Goal: Use online tool/utility: Utilize a website feature to perform a specific function

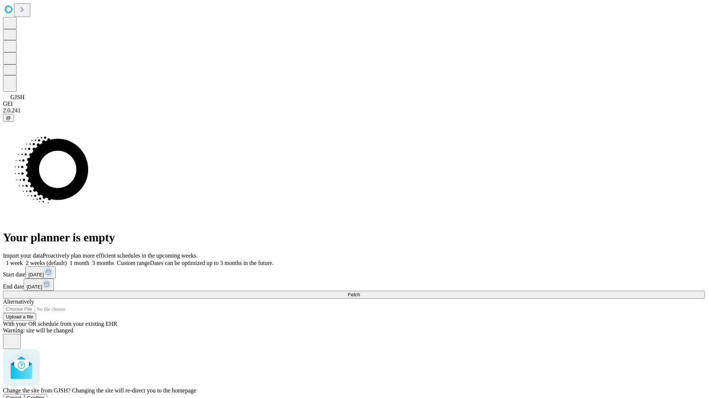
click at [45, 395] on span "Confirm" at bounding box center [35, 398] width 17 height 6
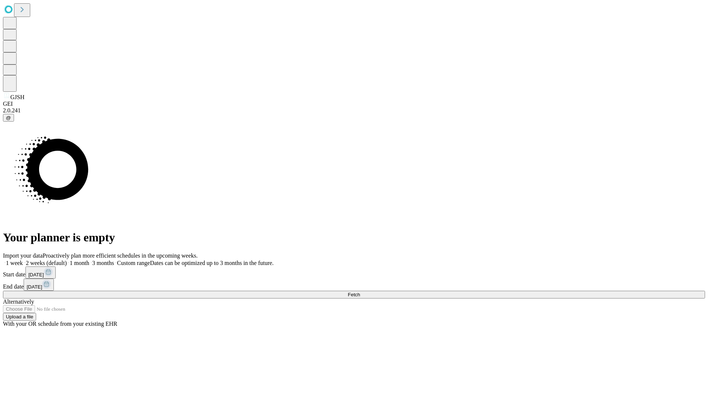
click at [67, 260] on label "2 weeks (default)" at bounding box center [45, 263] width 44 height 6
click at [360, 292] on span "Fetch" at bounding box center [354, 295] width 12 height 6
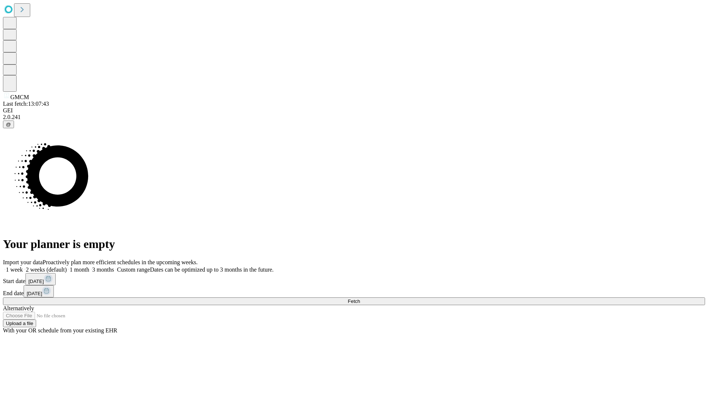
click at [360, 299] on span "Fetch" at bounding box center [354, 302] width 12 height 6
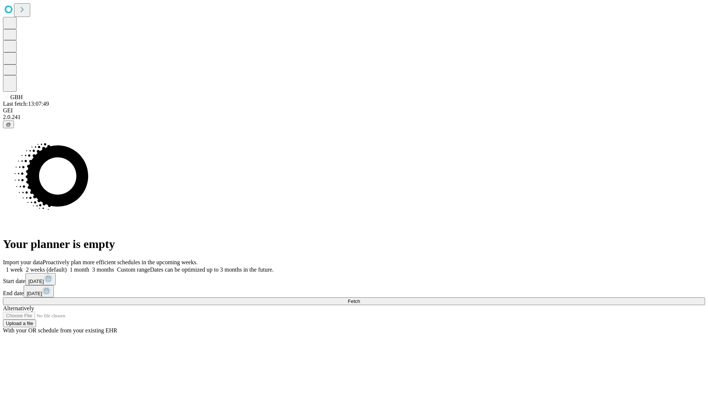
click at [67, 267] on label "2 weeks (default)" at bounding box center [45, 270] width 44 height 6
click at [360, 299] on span "Fetch" at bounding box center [354, 302] width 12 height 6
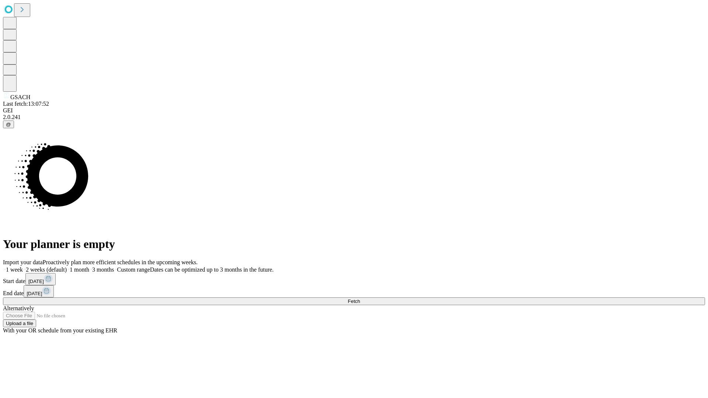
click at [67, 267] on label "2 weeks (default)" at bounding box center [45, 270] width 44 height 6
click at [360, 299] on span "Fetch" at bounding box center [354, 302] width 12 height 6
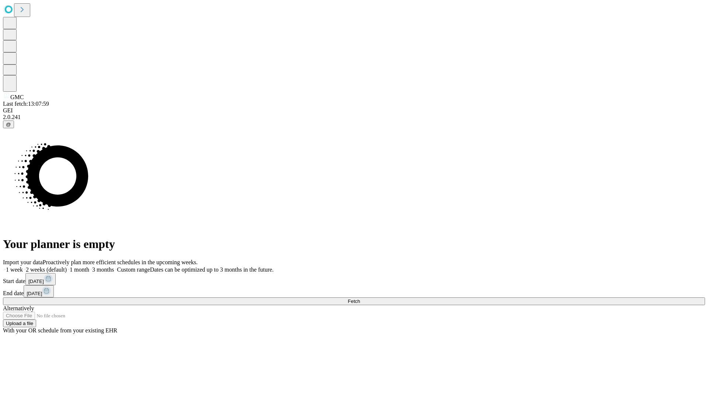
click at [67, 267] on label "2 weeks (default)" at bounding box center [45, 270] width 44 height 6
click at [360, 299] on span "Fetch" at bounding box center [354, 302] width 12 height 6
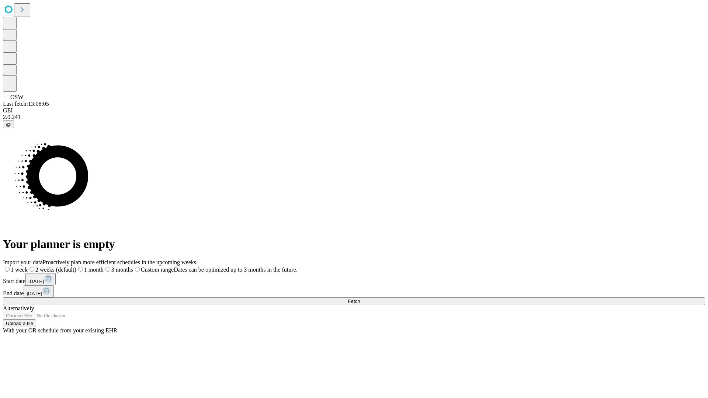
click at [76, 267] on label "2 weeks (default)" at bounding box center [52, 270] width 49 height 6
click at [360, 299] on span "Fetch" at bounding box center [354, 302] width 12 height 6
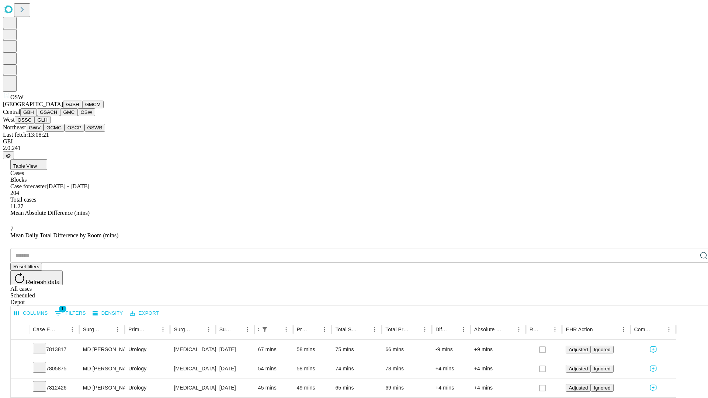
click at [35, 124] on button "OSSC" at bounding box center [25, 120] width 20 height 8
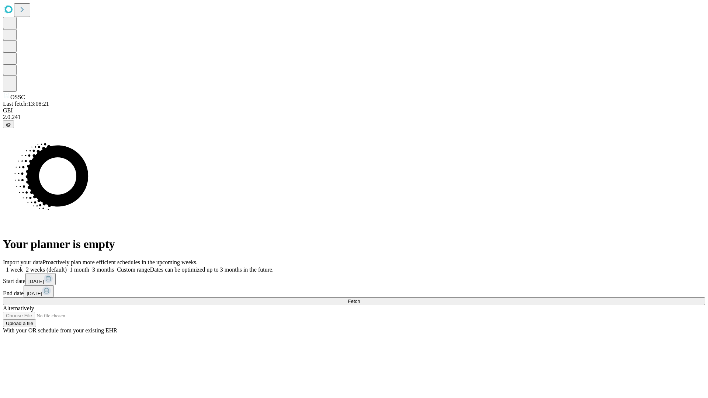
click at [67, 267] on label "2 weeks (default)" at bounding box center [45, 270] width 44 height 6
click at [360, 299] on span "Fetch" at bounding box center [354, 302] width 12 height 6
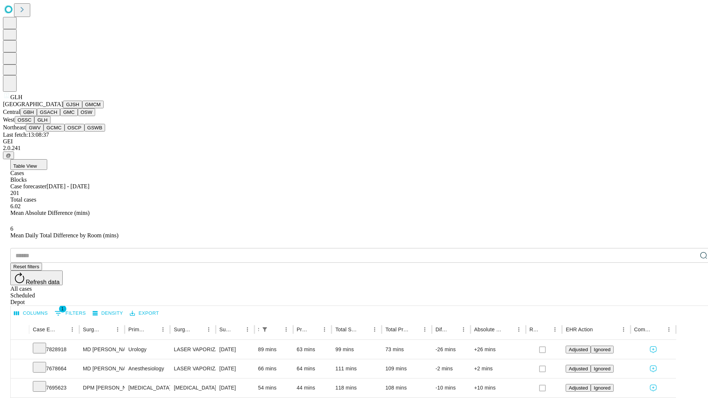
click at [44, 132] on button "GWV" at bounding box center [35, 128] width 18 height 8
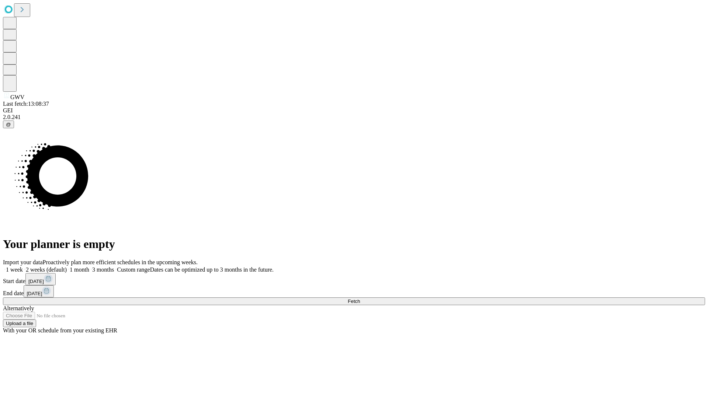
click at [67, 267] on label "2 weeks (default)" at bounding box center [45, 270] width 44 height 6
click at [360, 299] on span "Fetch" at bounding box center [354, 302] width 12 height 6
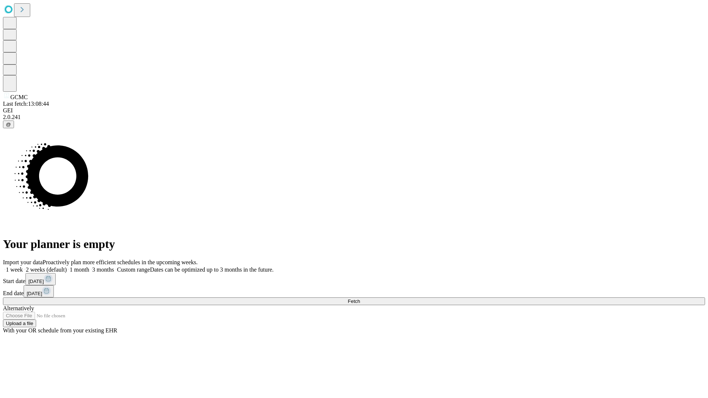
click at [67, 267] on label "2 weeks (default)" at bounding box center [45, 270] width 44 height 6
click at [360, 299] on span "Fetch" at bounding box center [354, 302] width 12 height 6
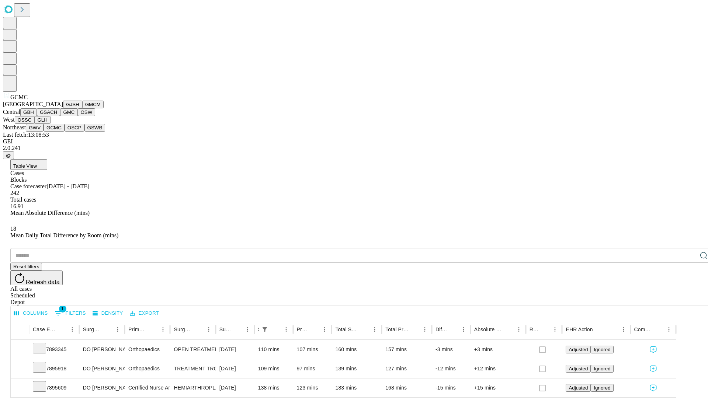
click at [65, 132] on button "OSCP" at bounding box center [75, 128] width 20 height 8
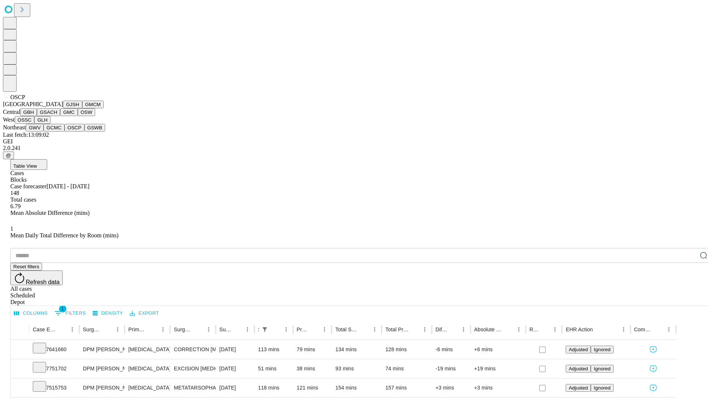
click at [84, 132] on button "GSWB" at bounding box center [94, 128] width 21 height 8
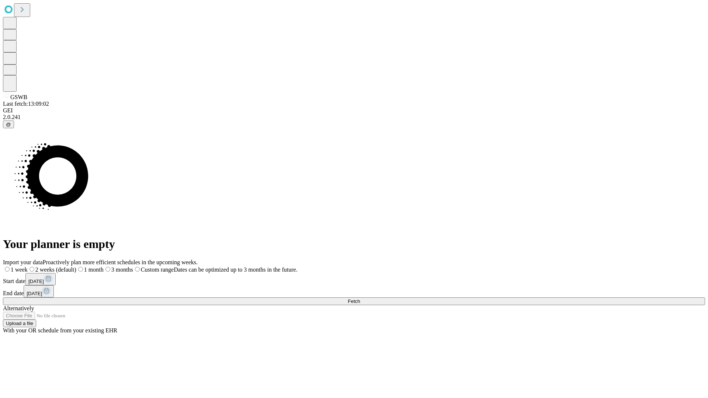
click at [76, 267] on label "2 weeks (default)" at bounding box center [52, 270] width 49 height 6
click at [360, 299] on span "Fetch" at bounding box center [354, 302] width 12 height 6
